Goal: Use online tool/utility: Utilize a website feature to perform a specific function

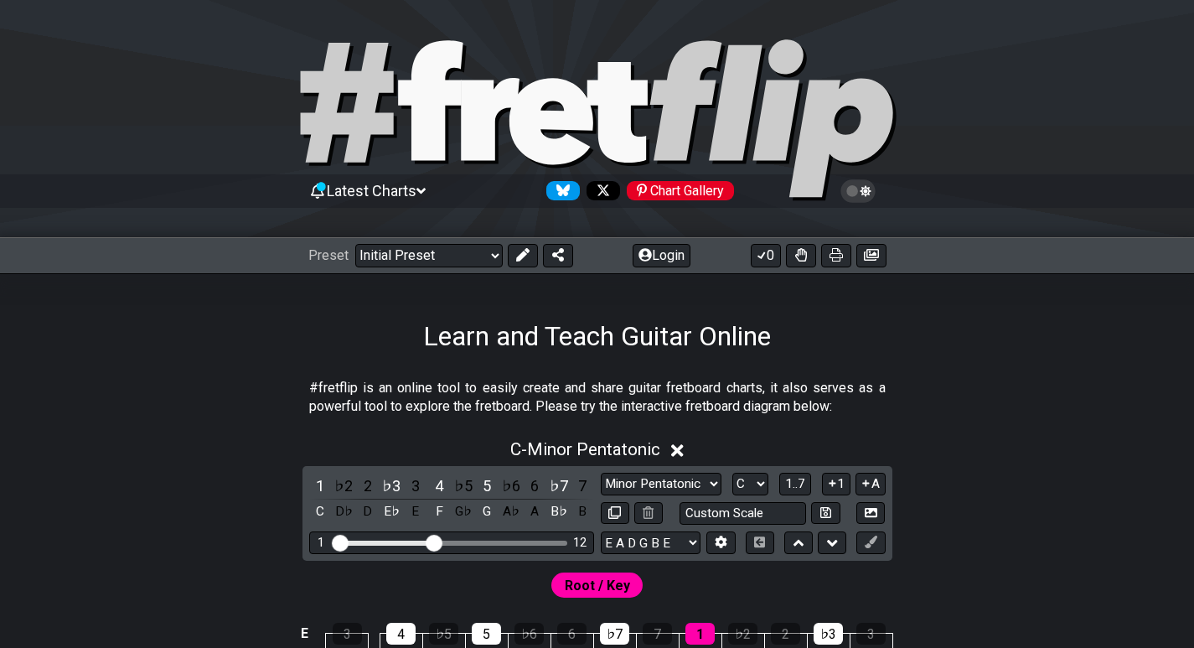
scroll to position [218, 0]
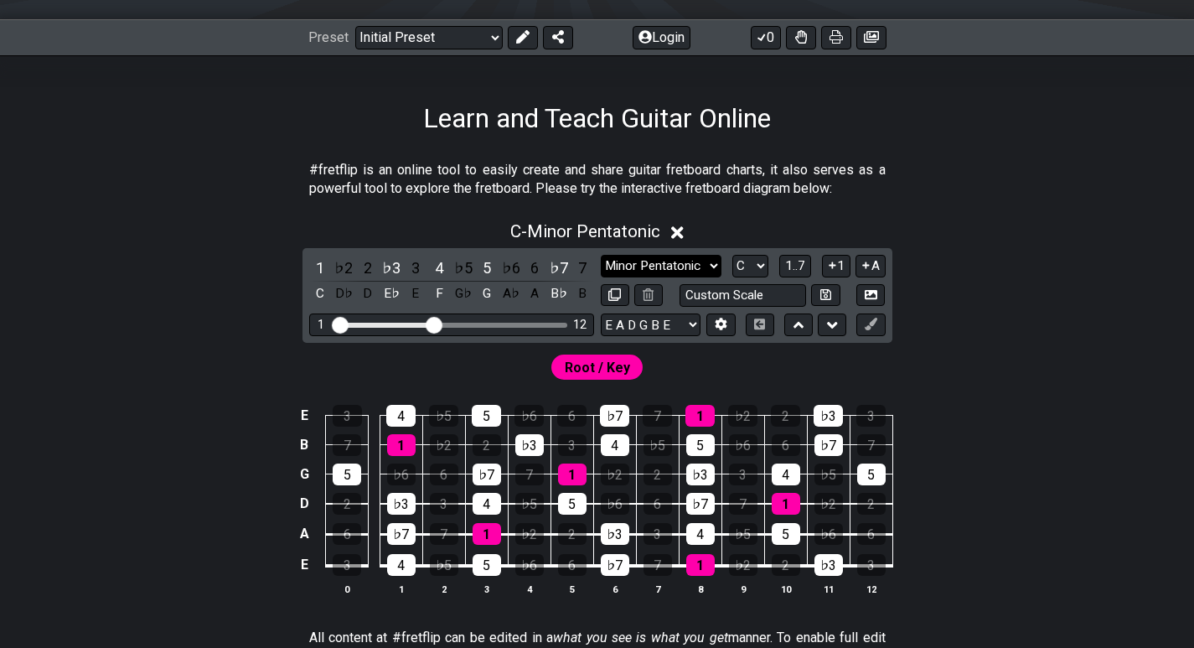
click at [710, 262] on select "Minor Pentatonic Click to edit Minor Pentatonic Major Pentatonic Minor Blues Ma…" at bounding box center [661, 266] width 121 height 23
select select "Major / [PERSON_NAME]"
click at [601, 255] on select "Minor Pentatonic Click to edit Minor Pentatonic Major Pentatonic Minor Blues Ma…" at bounding box center [661, 266] width 121 height 23
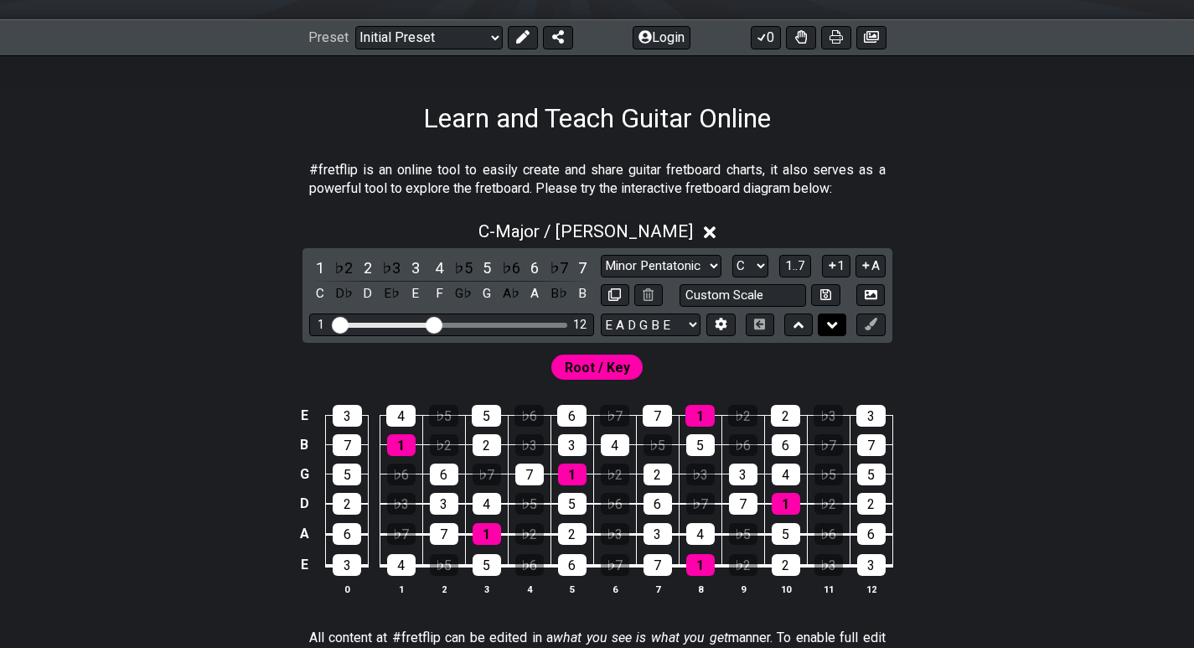
click at [834, 323] on icon at bounding box center [832, 325] width 11 height 7
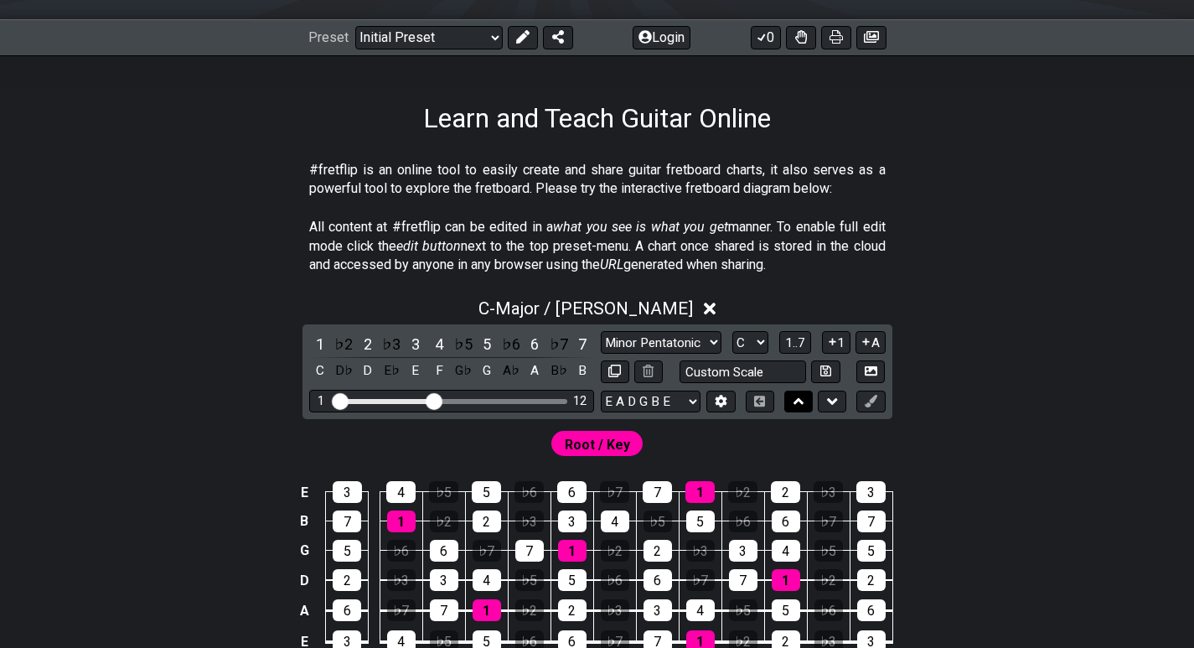
click at [802, 401] on icon at bounding box center [798, 401] width 11 height 7
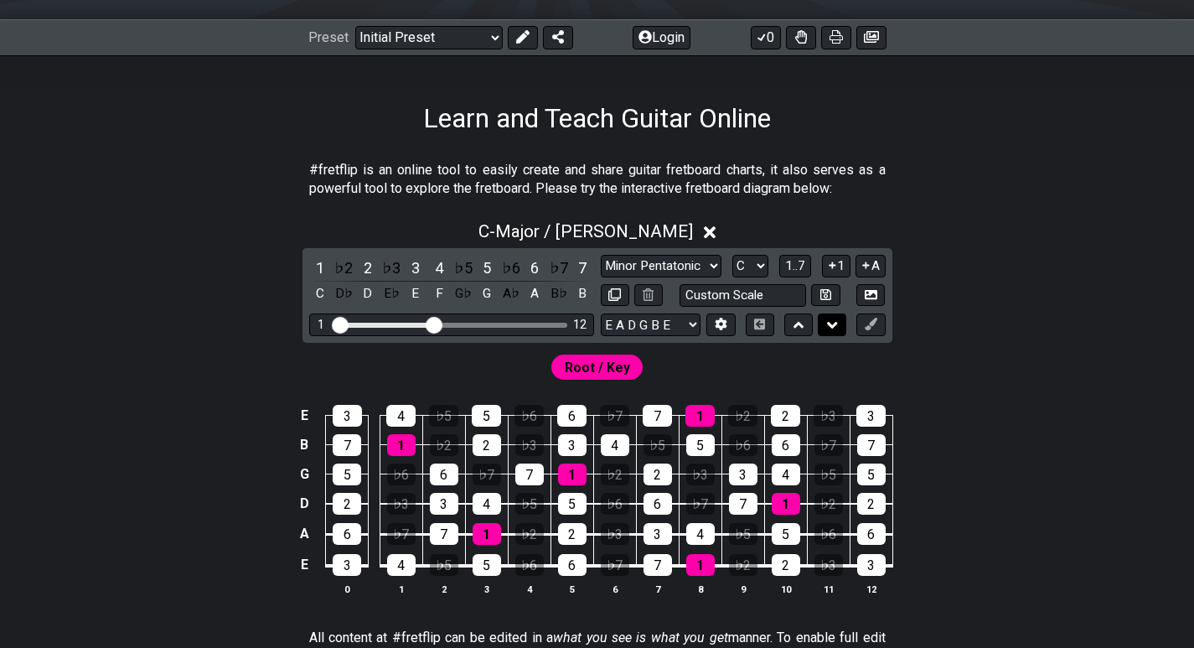
click at [833, 323] on icon at bounding box center [832, 325] width 11 height 17
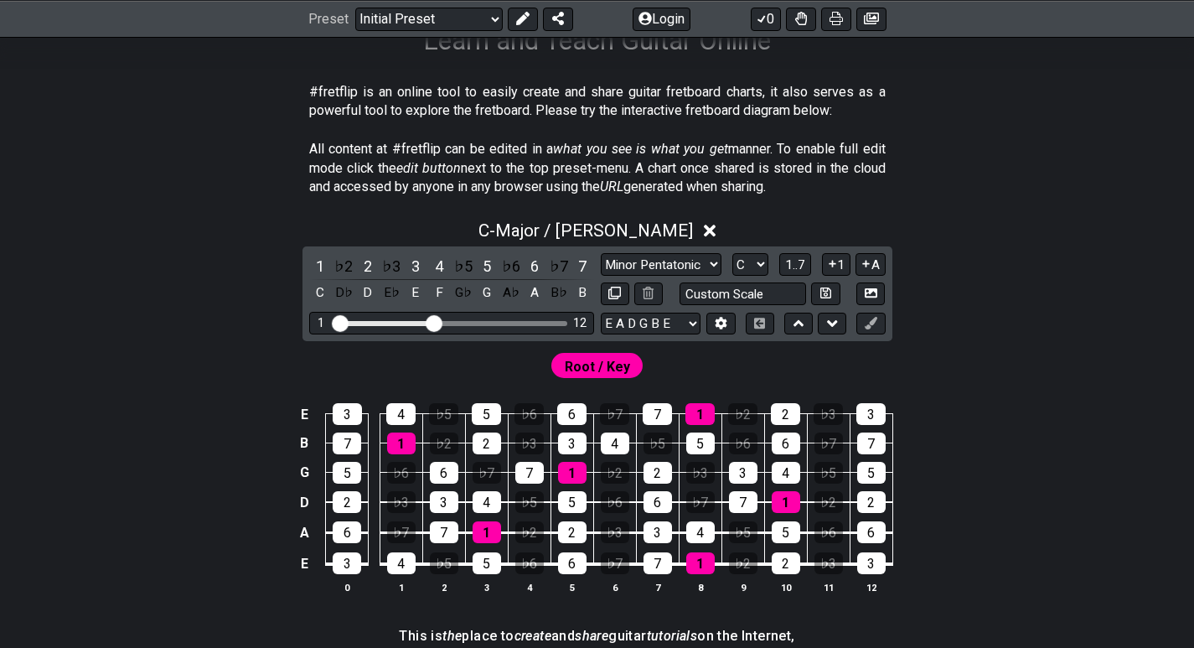
scroll to position [300, 0]
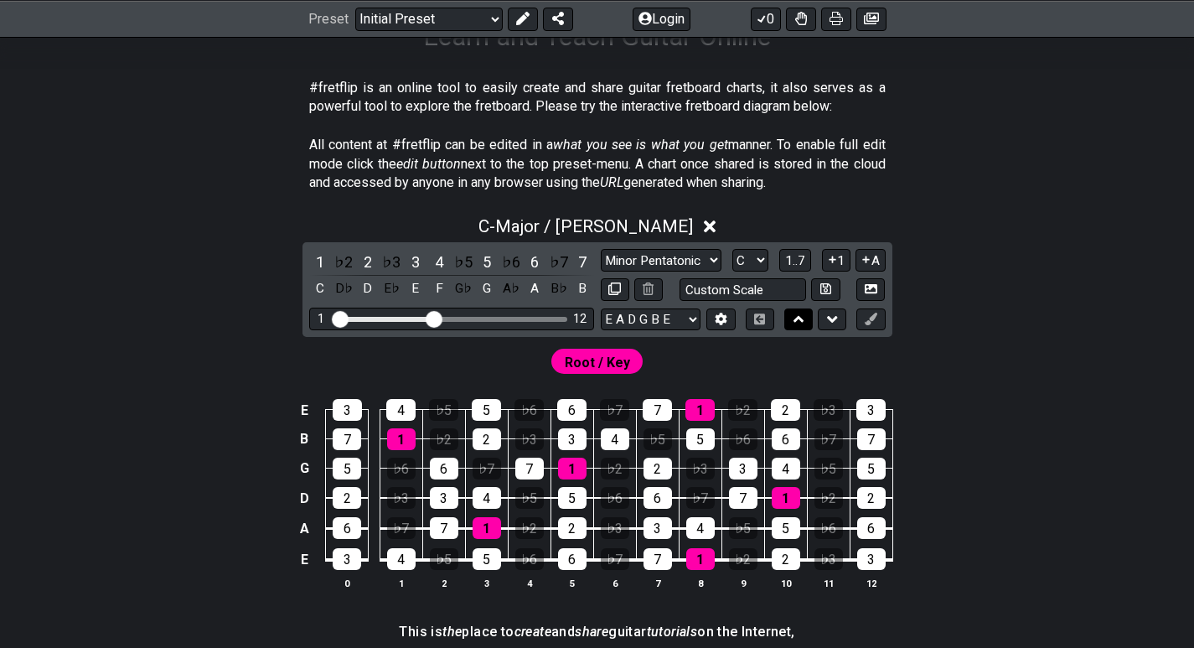
click at [798, 319] on icon at bounding box center [798, 319] width 11 height 17
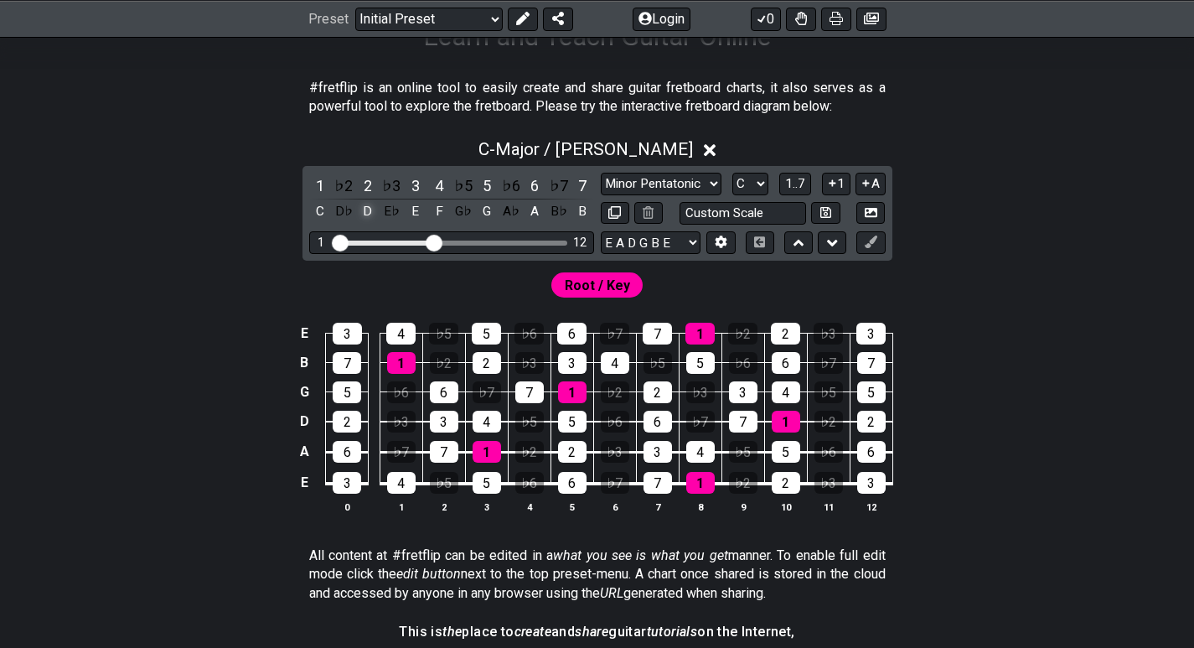
click at [366, 214] on div "D" at bounding box center [368, 211] width 22 height 23
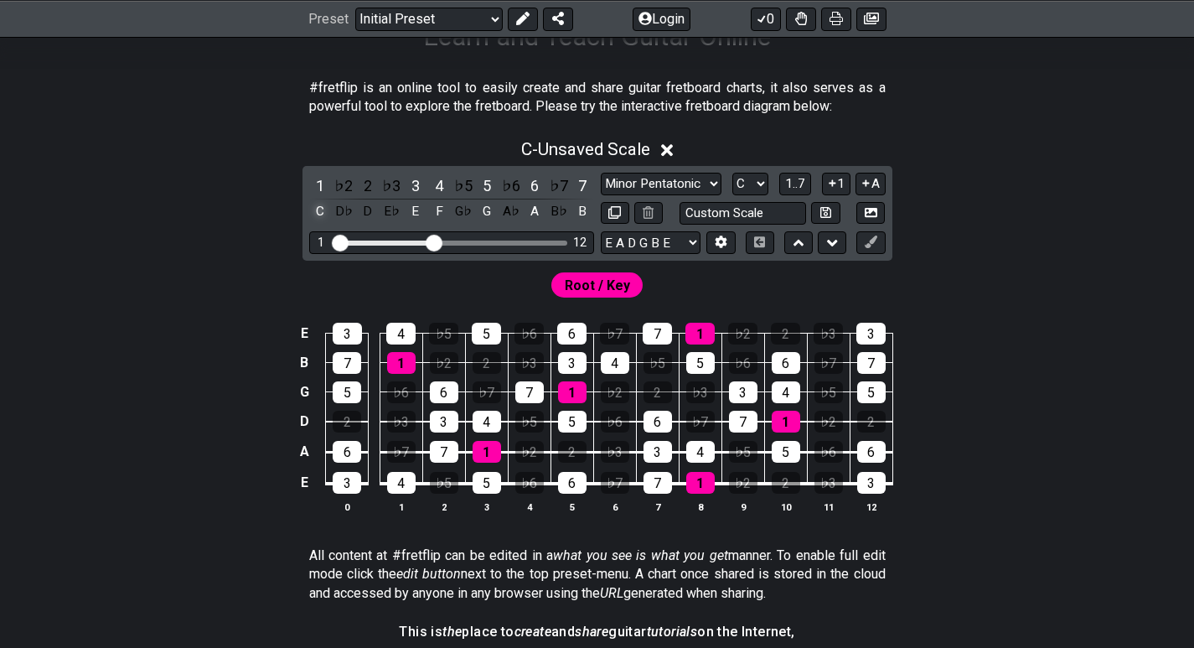
click at [316, 211] on div "C" at bounding box center [320, 211] width 22 height 23
click at [363, 214] on div "D" at bounding box center [368, 211] width 22 height 23
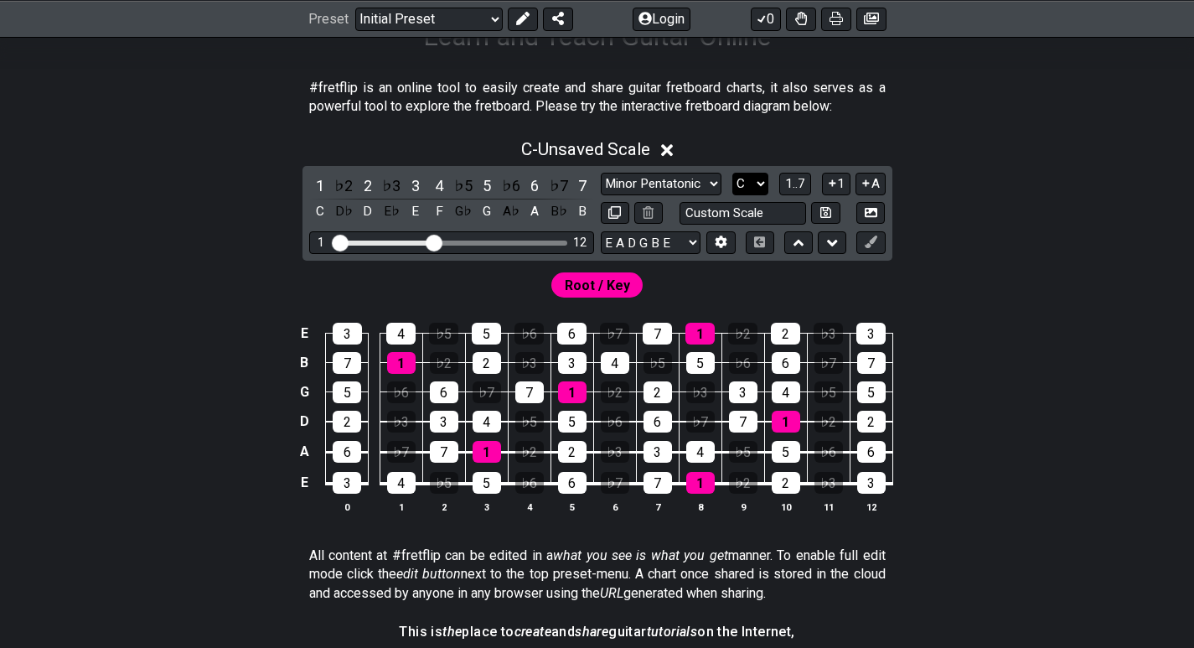
click at [761, 182] on select "A♭ A A♯ B♭ B C C♯ D♭ D D♯ E♭ E F F♯ G♭ G G♯" at bounding box center [750, 184] width 36 height 23
click at [732, 173] on select "A♭ A A♯ B♭ B C C♯ D♭ D D♯ E♭ E F F♯ G♭ G G♯" at bounding box center [750, 184] width 36 height 23
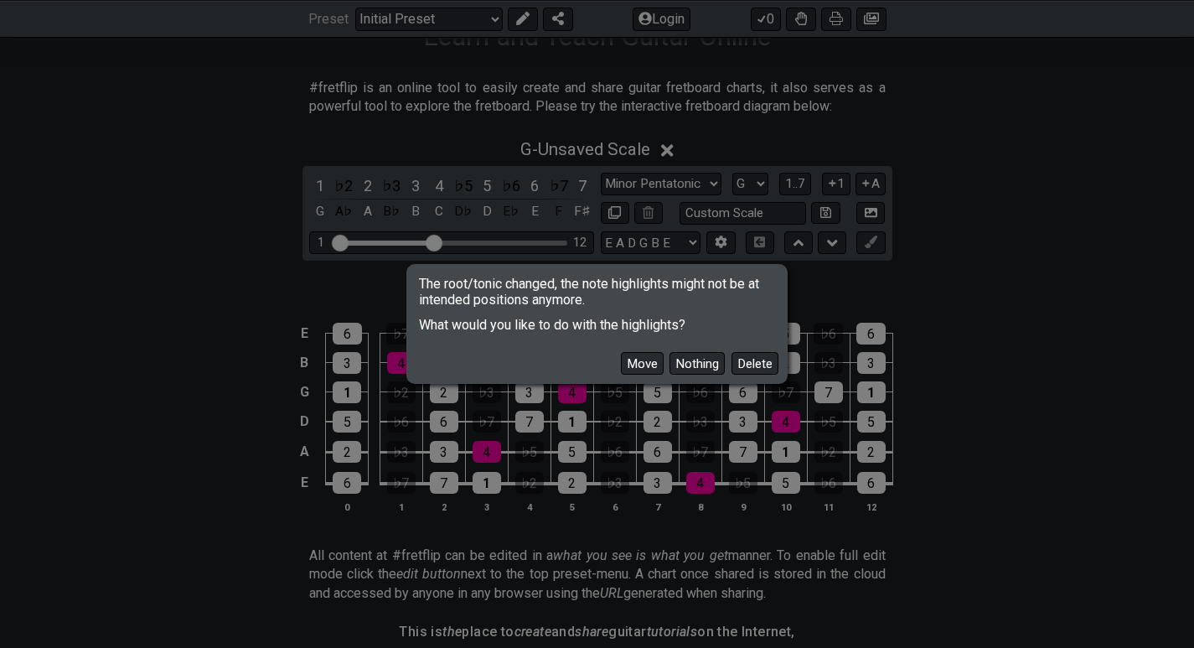
click at [1049, 289] on div "The root/tonic changed, the note highlights might not be at intended positions …" at bounding box center [597, 324] width 1194 height 648
click at [696, 364] on button "Nothing" at bounding box center [696, 363] width 55 height 23
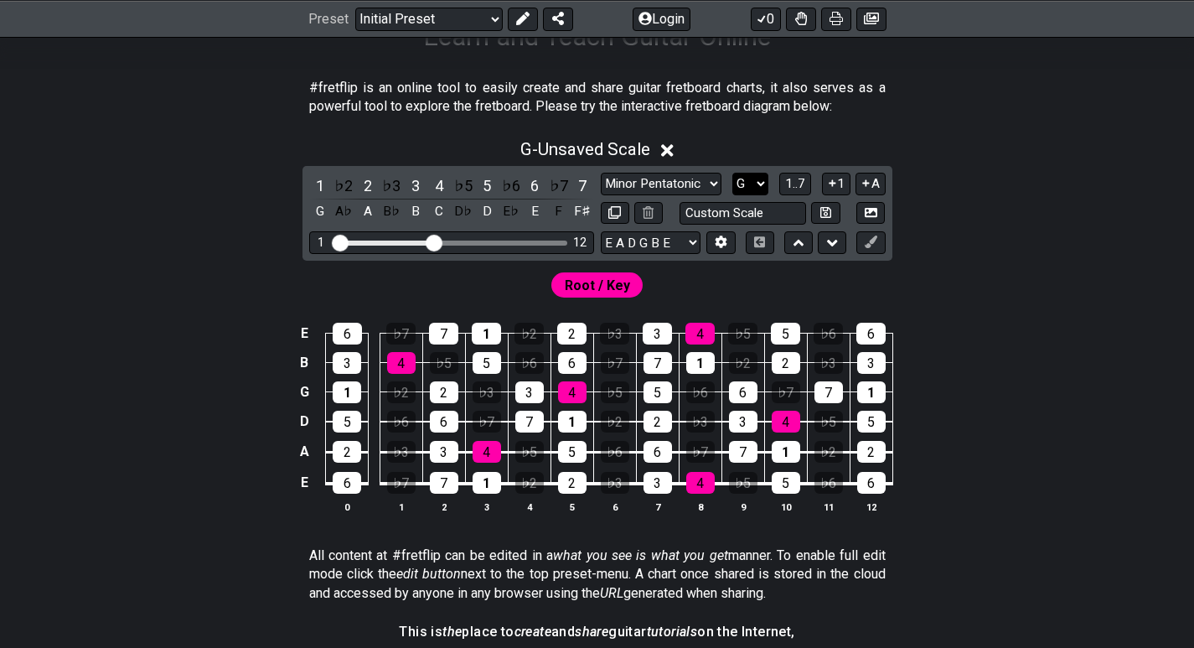
click at [761, 180] on select "A♭ A A♯ B♭ B C C♯ D♭ D D♯ E♭ E F F♯ G♭ G G♯" at bounding box center [750, 184] width 36 height 23
click at [732, 173] on select "A♭ A A♯ B♭ B C C♯ D♭ D D♯ E♭ E F F♯ G♭ G G♯" at bounding box center [750, 184] width 36 height 23
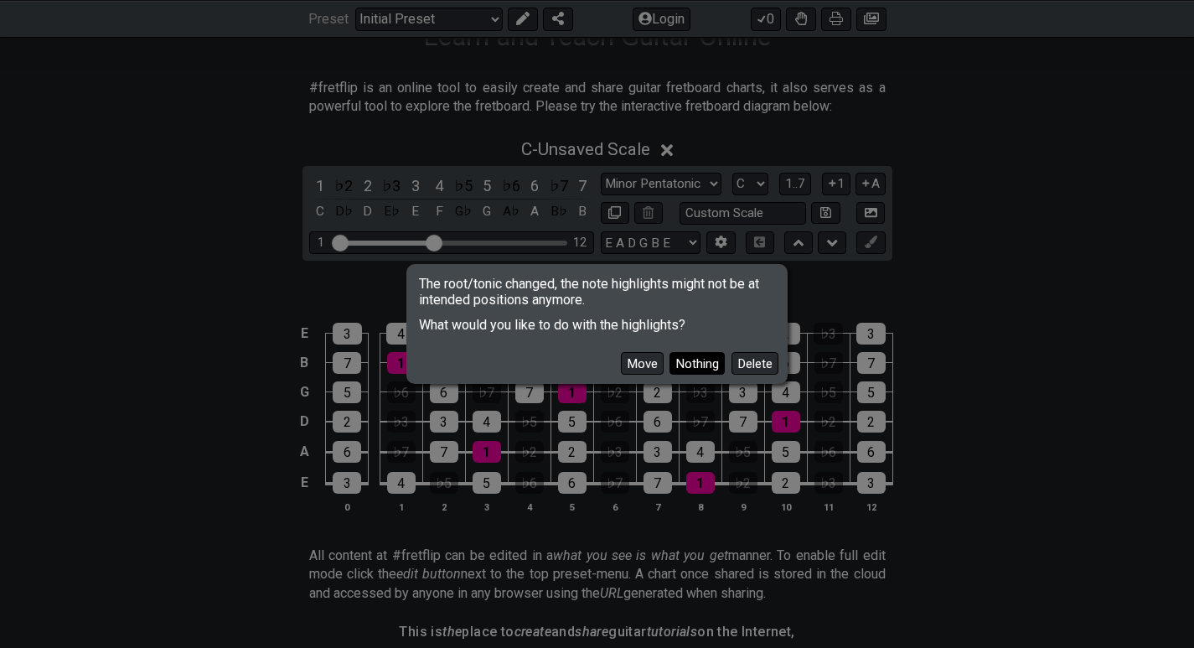
click at [693, 364] on button "Nothing" at bounding box center [696, 363] width 55 height 23
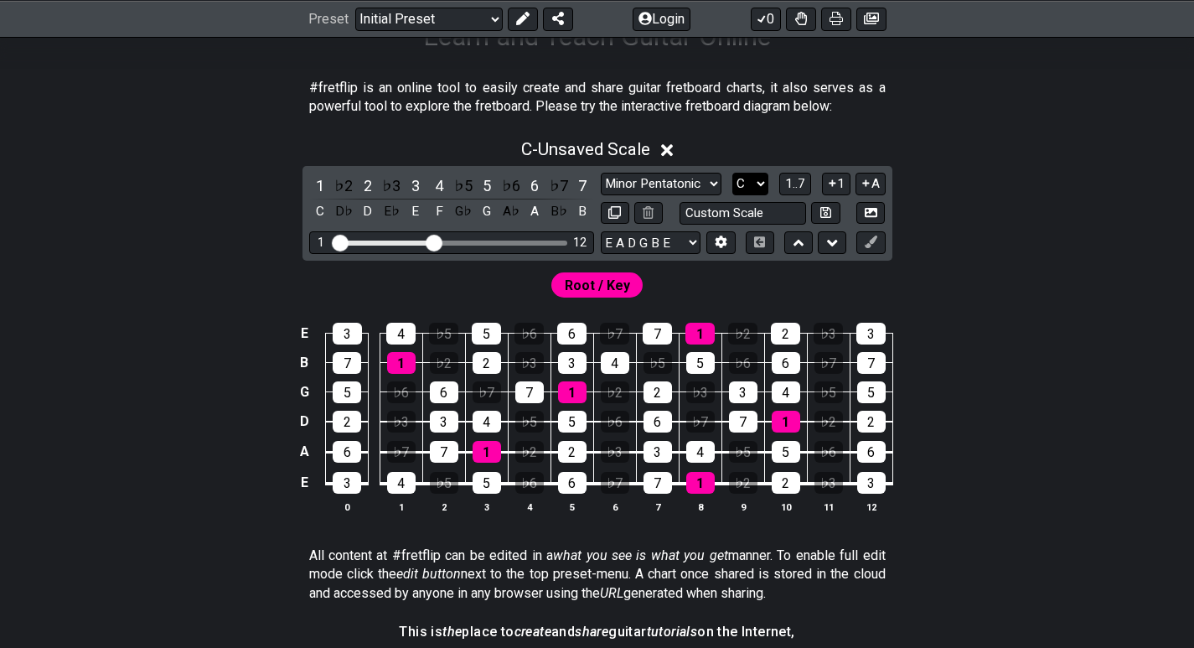
click at [760, 183] on select "A♭ A A♯ B♭ B C C♯ D♭ D D♯ E♭ E F F♯ G♭ G G♯" at bounding box center [750, 184] width 36 height 23
click at [732, 173] on select "A♭ A A♯ B♭ B C C♯ D♭ D D♯ E♭ E F F♯ G♭ G G♯" at bounding box center [750, 184] width 36 height 23
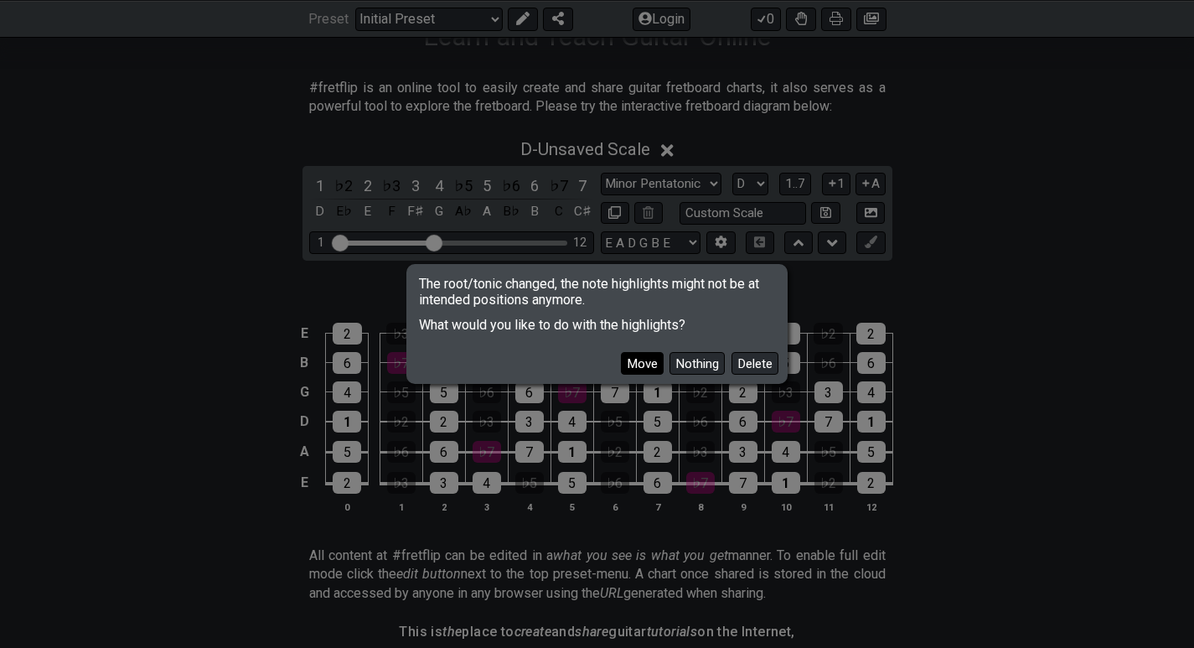
click at [638, 362] on button "Move" at bounding box center [642, 363] width 43 height 23
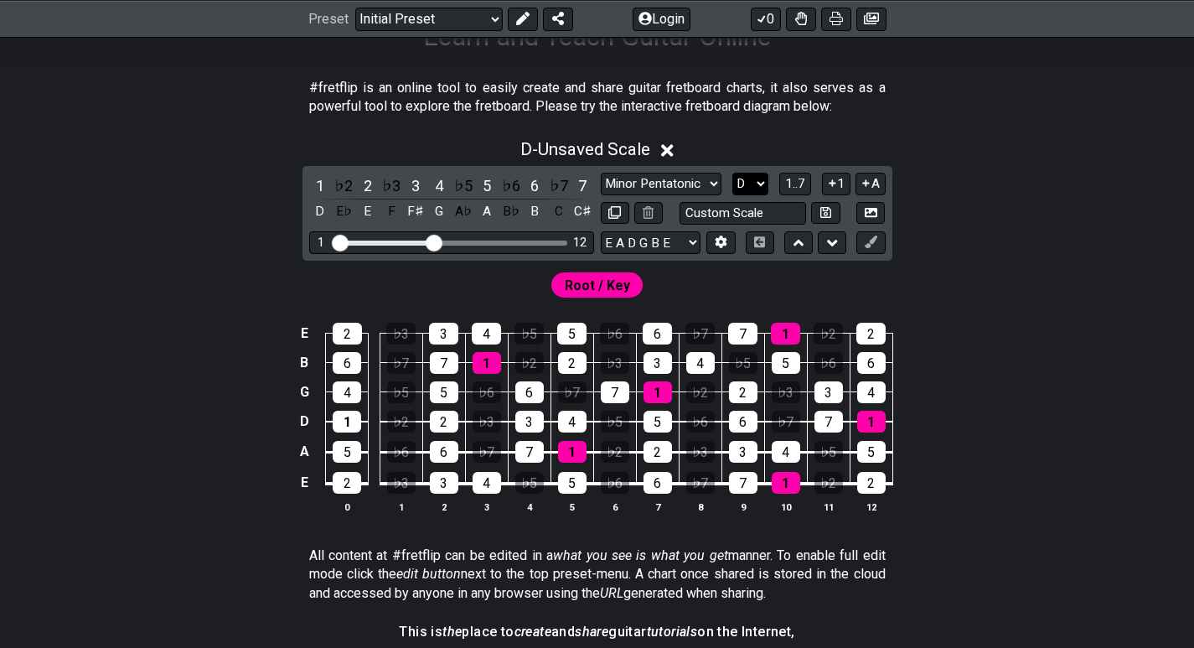
click at [761, 179] on select "A♭ A A♯ B♭ B C C♯ D♭ D D♯ E♭ E F F♯ G♭ G G♯" at bounding box center [750, 184] width 36 height 23
click at [732, 173] on select "A♭ A A♯ B♭ B C C♯ D♭ D D♯ E♭ E F F♯ G♭ G G♯" at bounding box center [750, 184] width 36 height 23
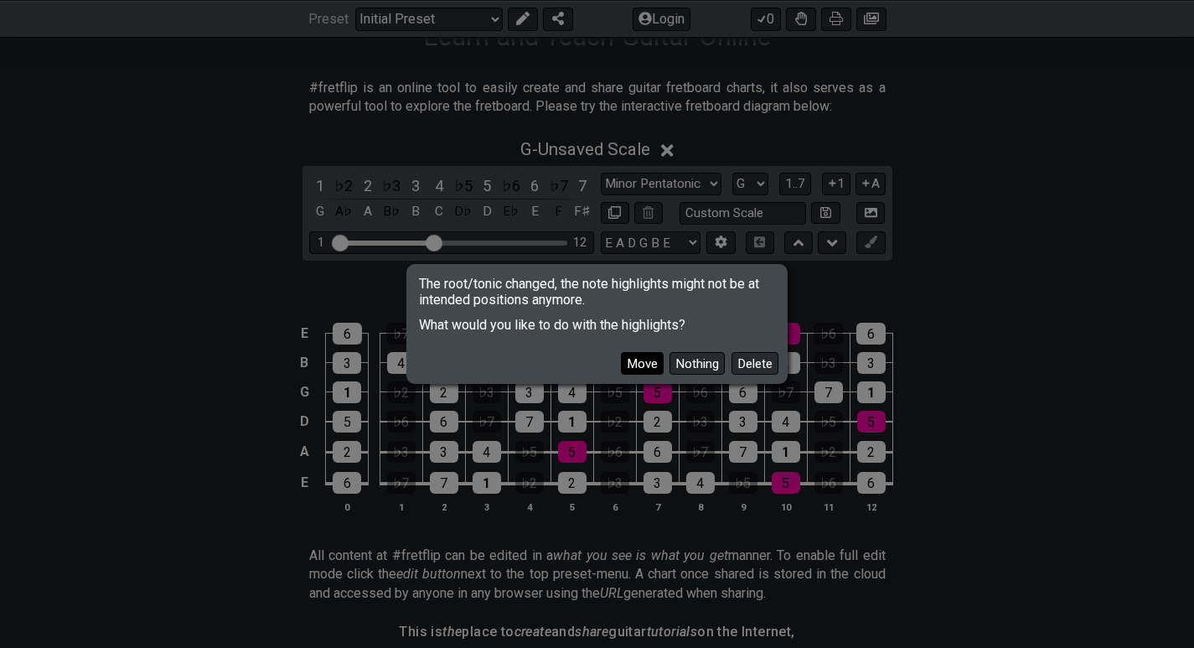
click at [635, 355] on button "Move" at bounding box center [642, 363] width 43 height 23
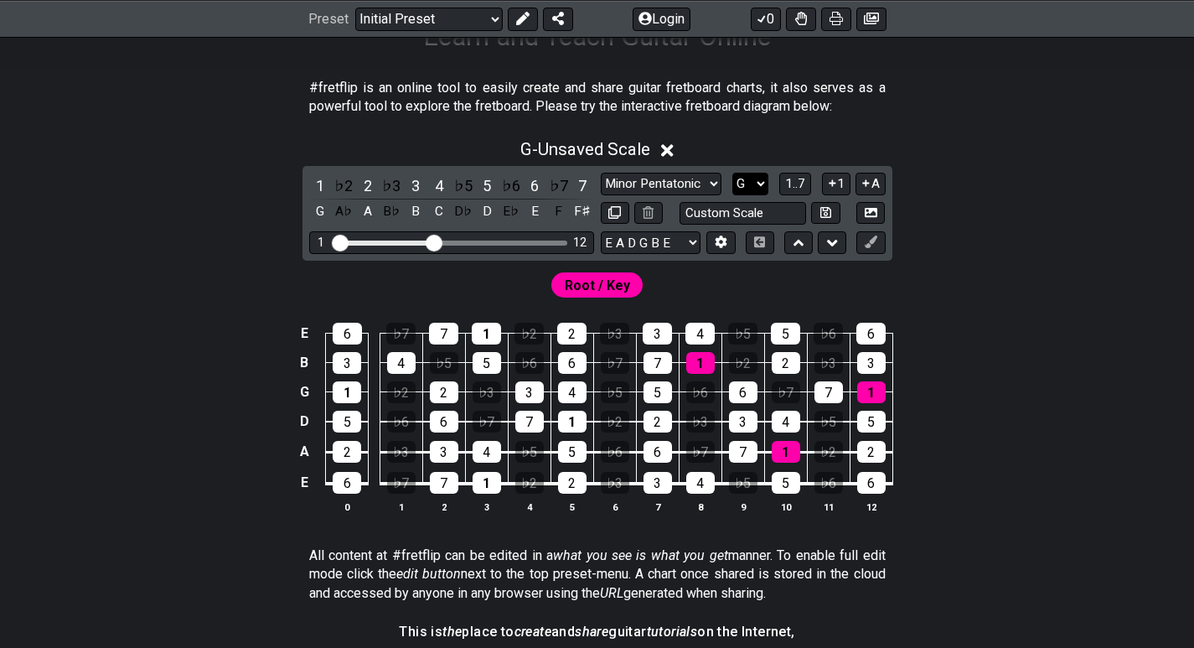
click at [756, 180] on select "A♭ A A♯ B♭ B C C♯ D♭ D D♯ E♭ E F F♯ G♭ G G♯" at bounding box center [750, 184] width 36 height 23
select select "C"
click at [732, 173] on select "A♭ A A♯ B♭ B C C♯ D♭ D D♯ E♭ E F F♯ G♭ G G♯" at bounding box center [750, 184] width 36 height 23
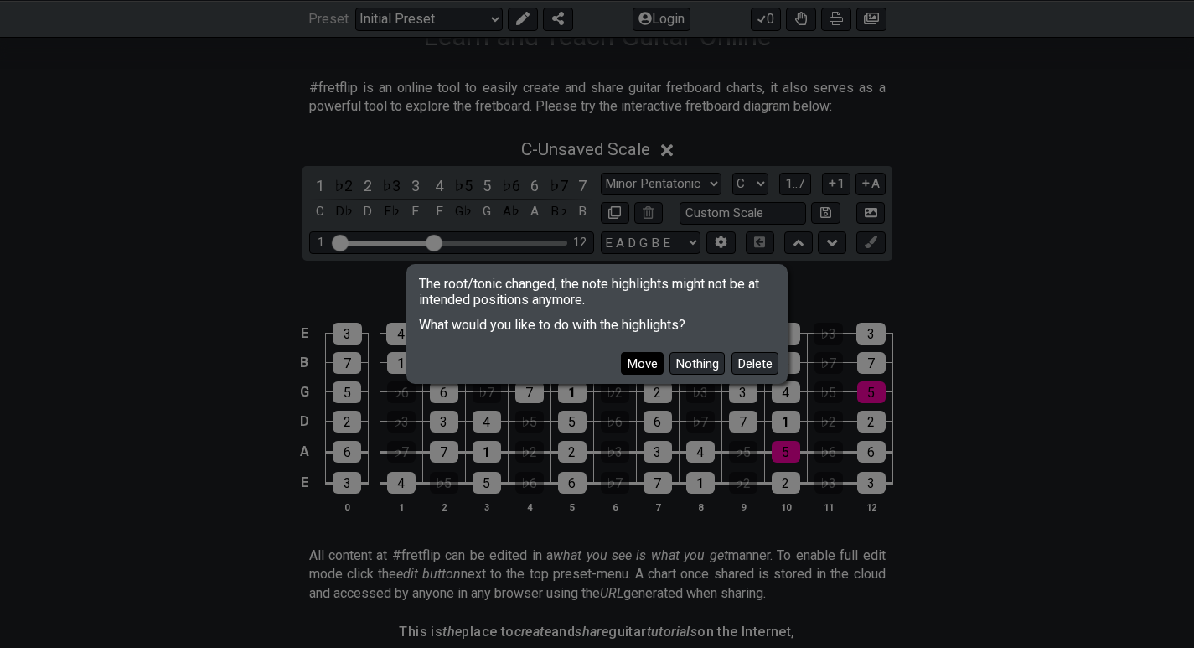
click at [633, 357] on button "Move" at bounding box center [642, 363] width 43 height 23
